Goal: Ask a question: Seek information or help from site administrators or community

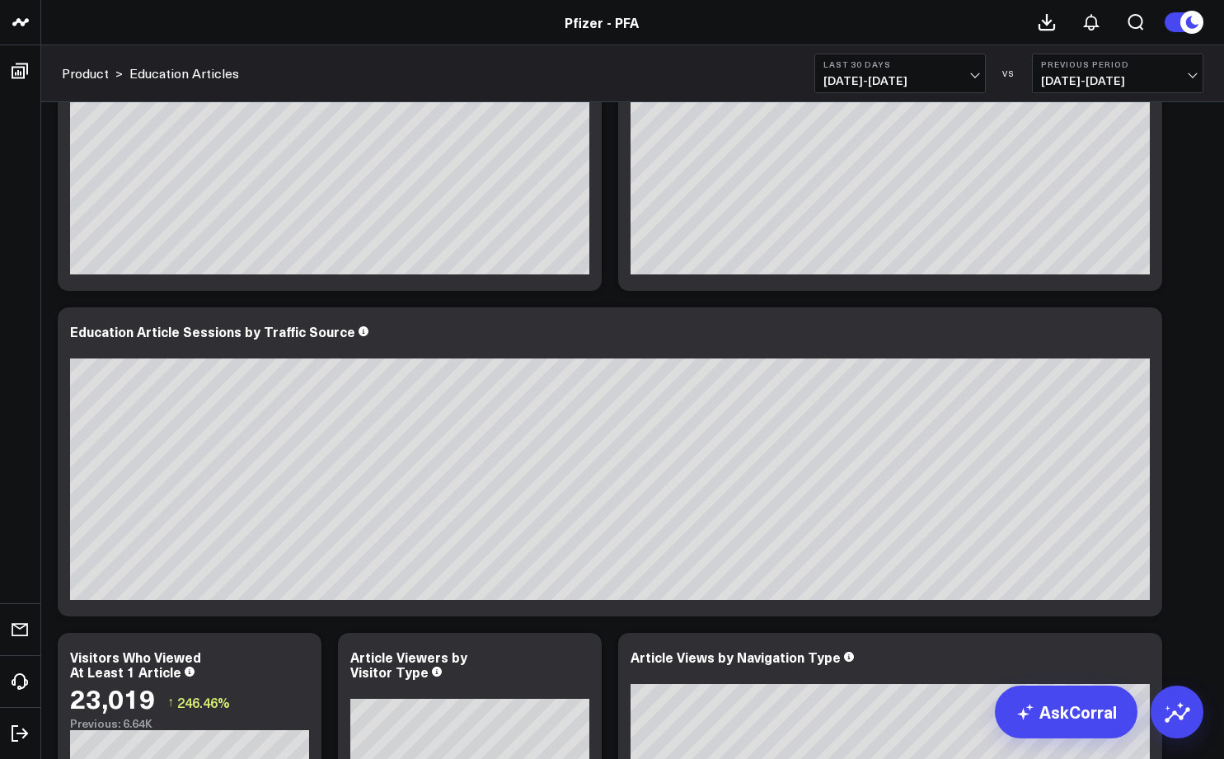
scroll to position [1403, 0]
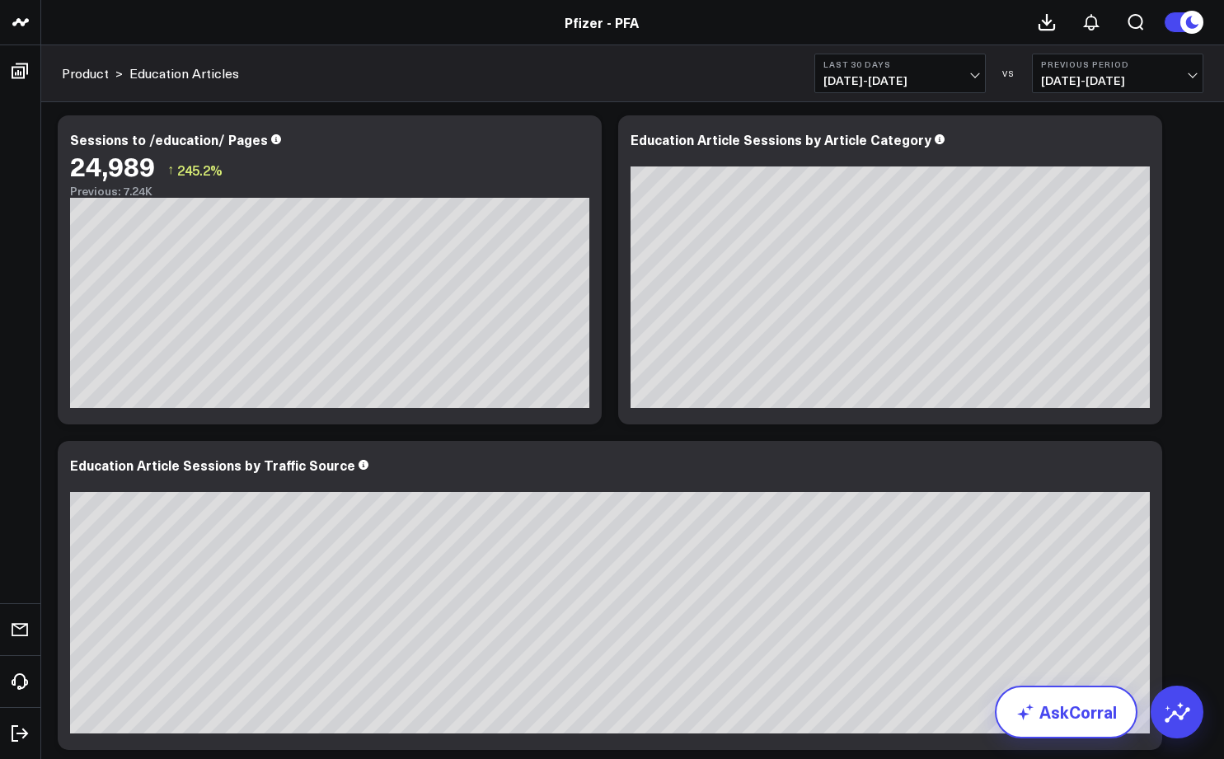
click at [1080, 707] on link "AskCorral" at bounding box center [1066, 712] width 143 height 53
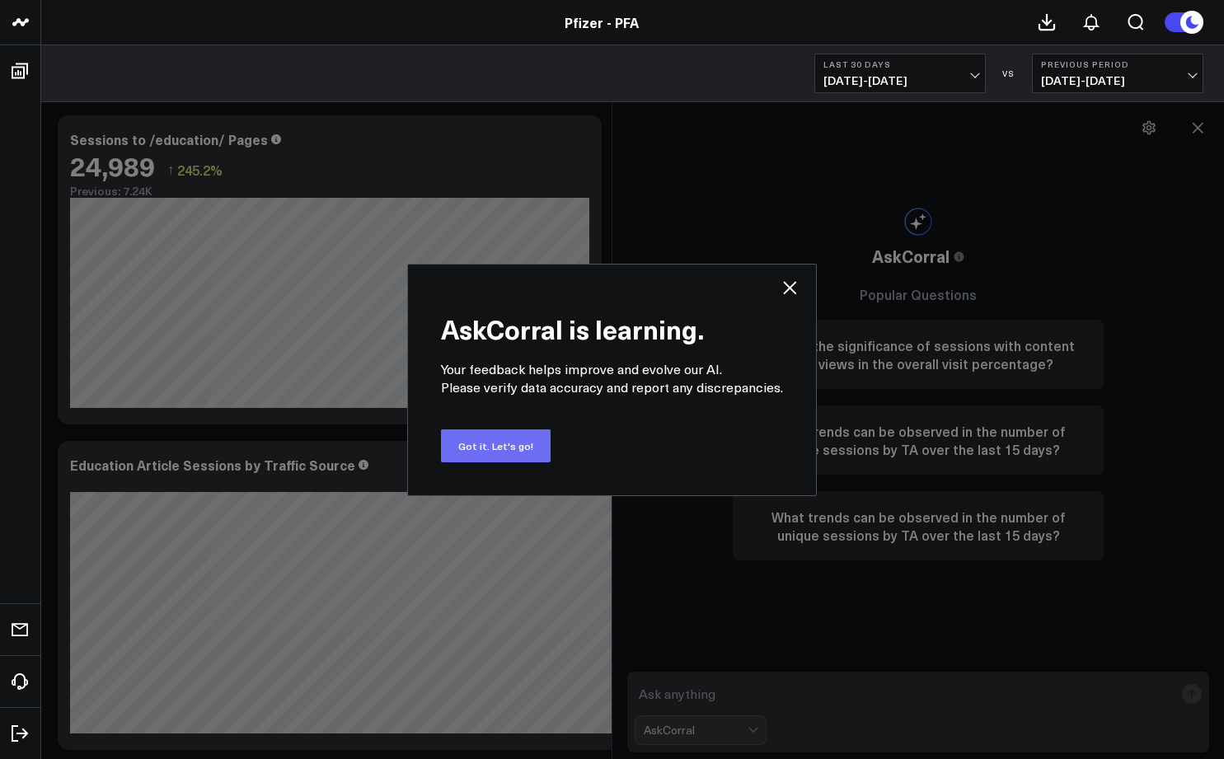
click at [482, 444] on button "Got it. Let's go!" at bounding box center [496, 446] width 110 height 33
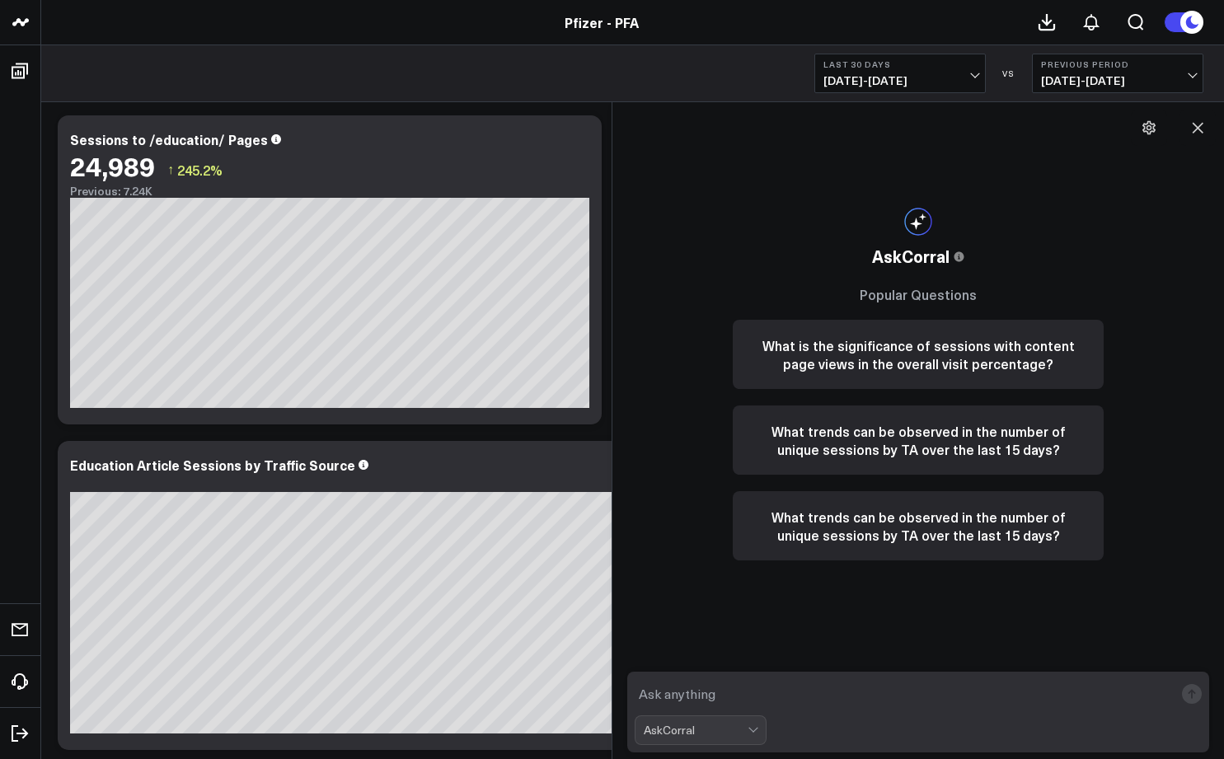
click at [677, 698] on textarea at bounding box center [904, 694] width 539 height 30
type textarea "What are the referring domains that are sending traffic to Education Article se…"
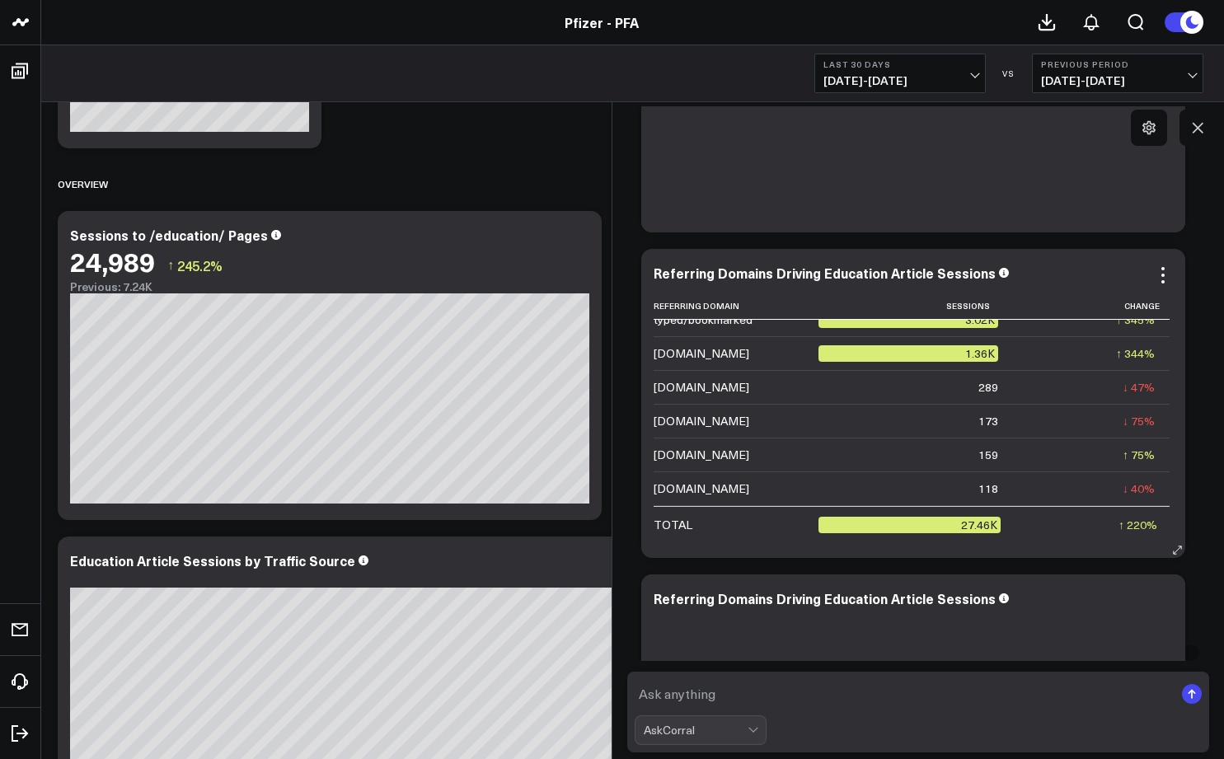
scroll to position [60, 0]
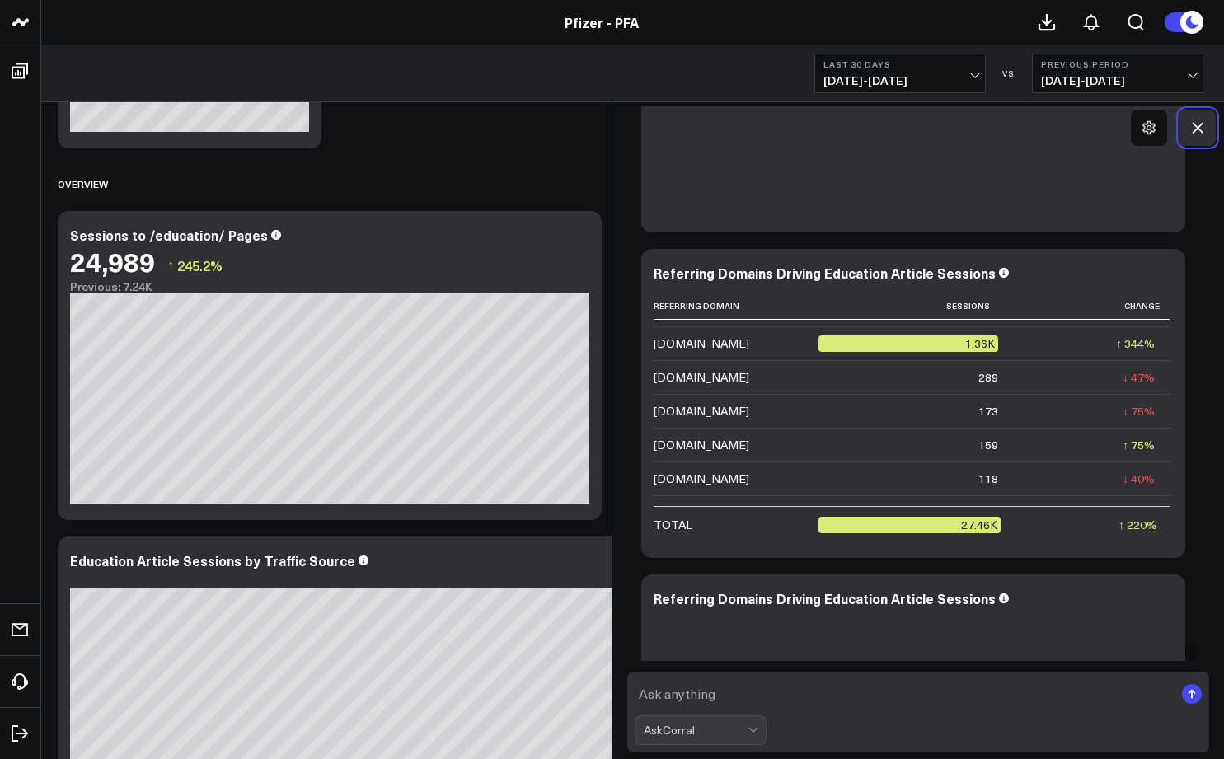
click at [1187, 128] on button at bounding box center [1198, 128] width 36 height 36
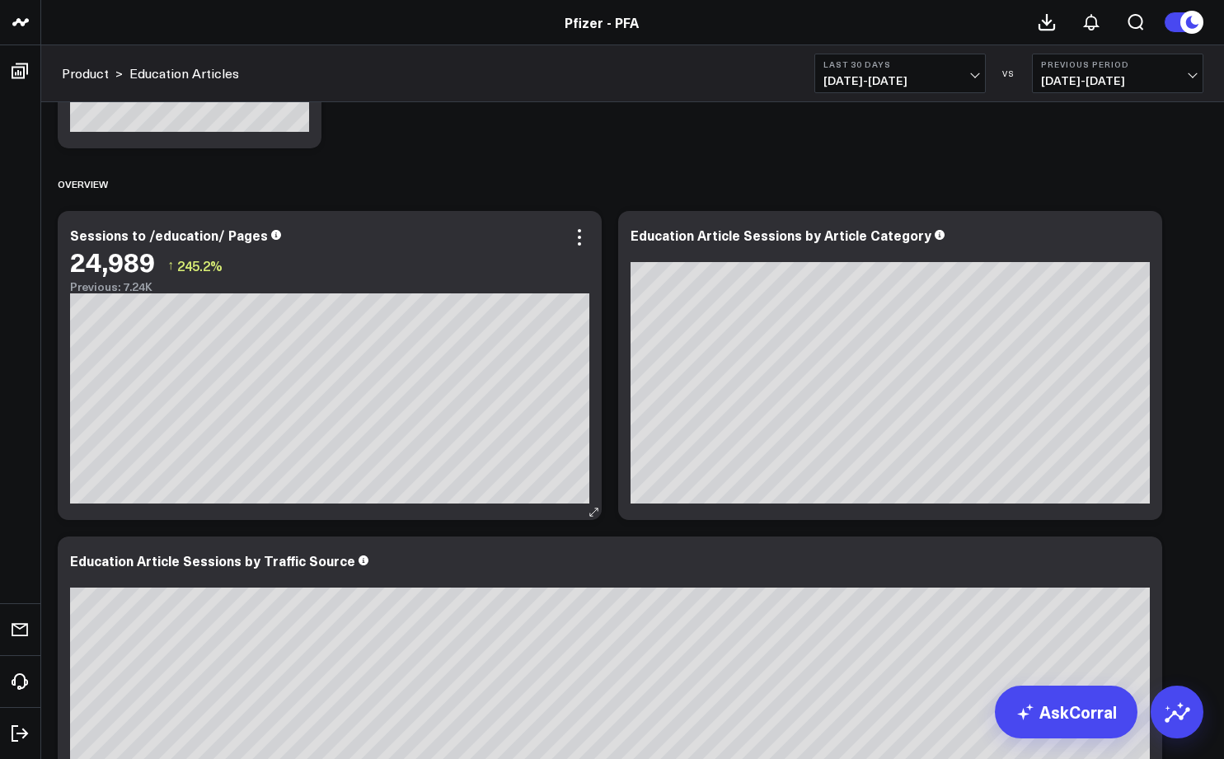
scroll to position [1628, 0]
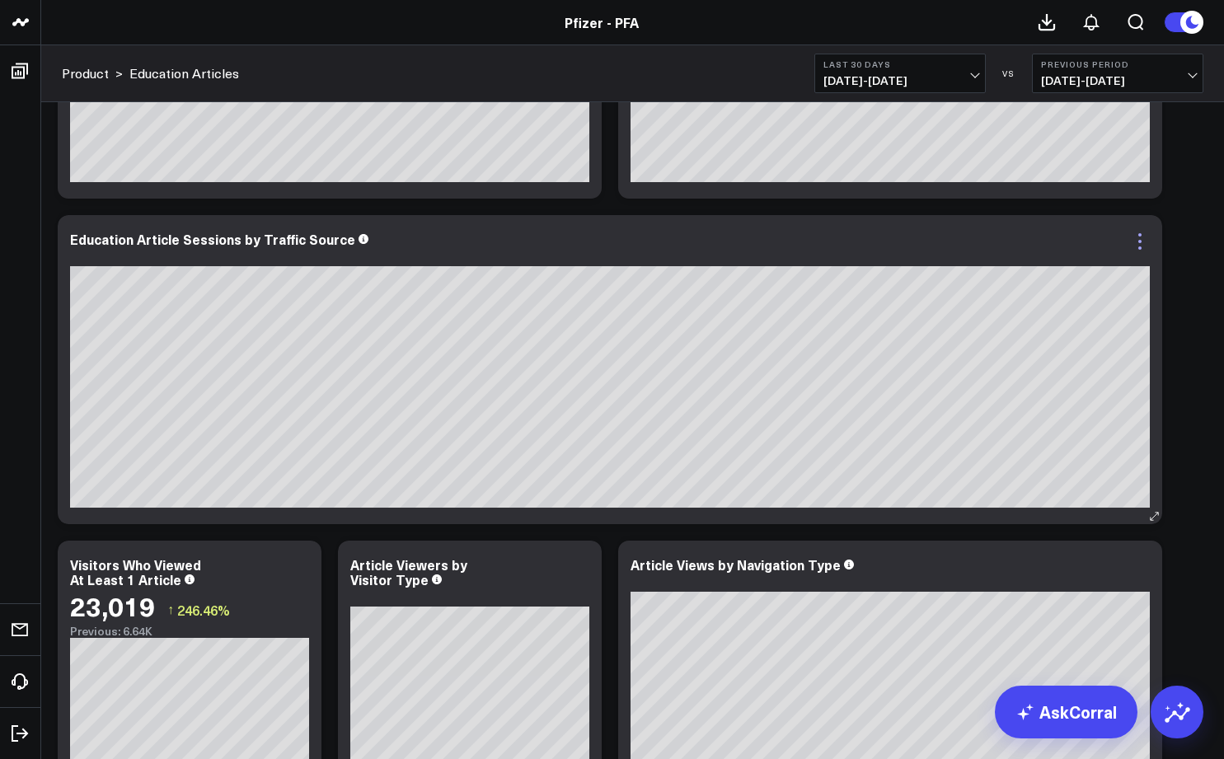
click at [1140, 233] on icon at bounding box center [1140, 242] width 20 height 20
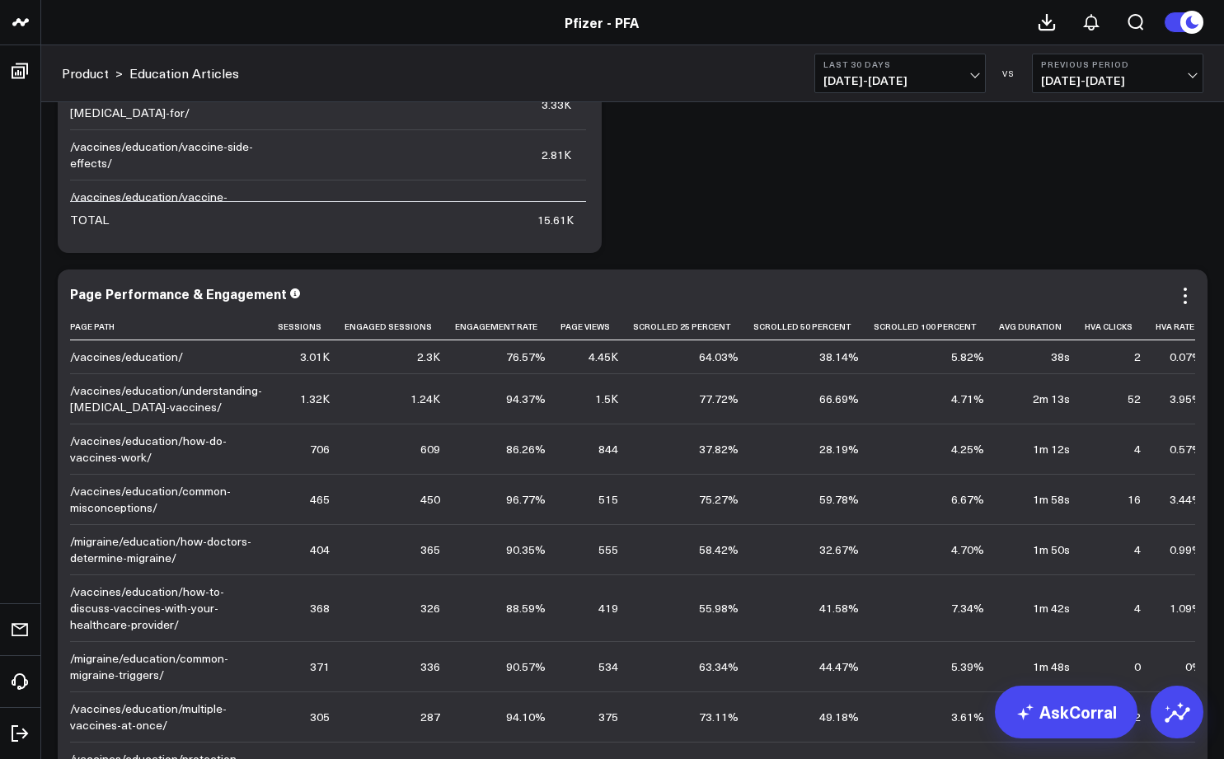
scroll to position [0, 61]
